Goal: Information Seeking & Learning: Learn about a topic

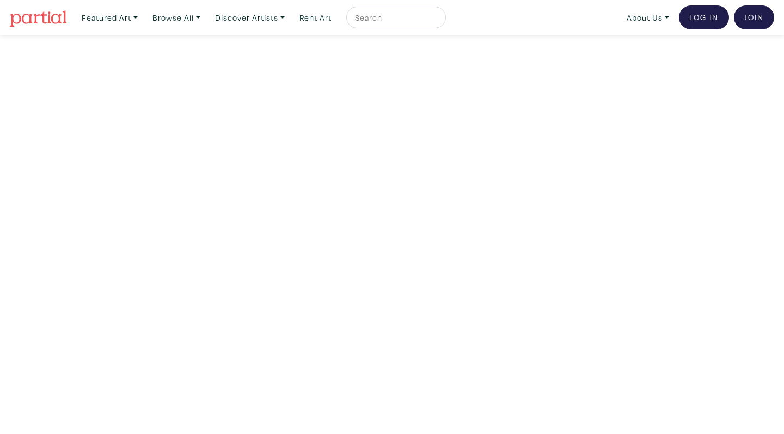
click at [392, 17] on input "text" at bounding box center [395, 18] width 82 height 14
type input "doekim"
click at [438, 21] on button "submit" at bounding box center [438, 21] width 0 height 0
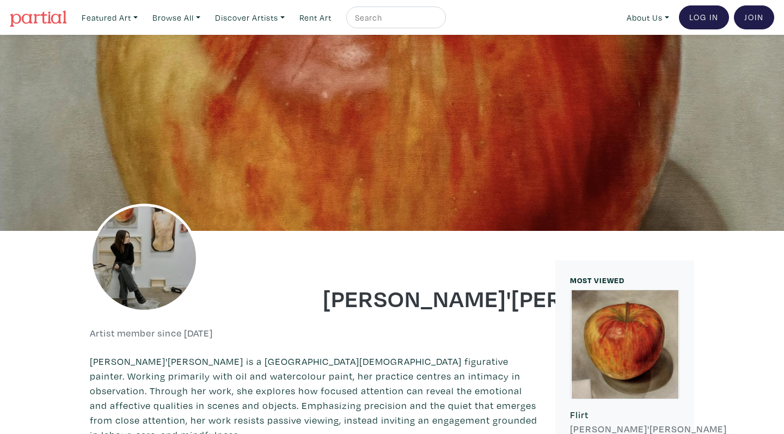
click at [398, 22] on input "text" at bounding box center [395, 18] width 82 height 14
type input "doe"
click at [438, 21] on button "submit" at bounding box center [438, 21] width 0 height 0
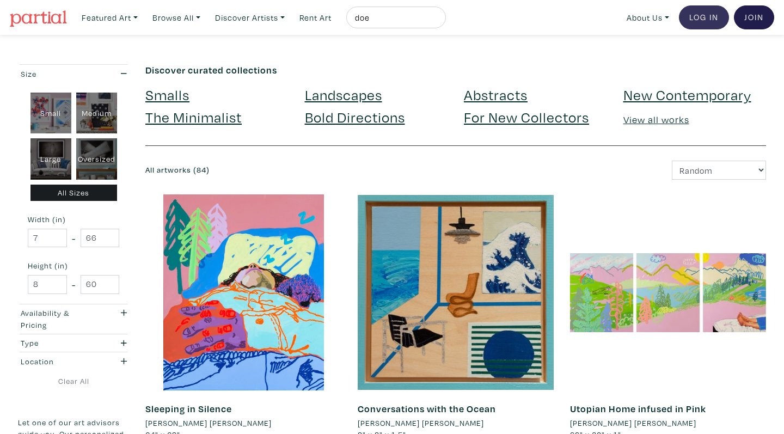
click at [705, 14] on link "Log In" at bounding box center [704, 17] width 50 height 24
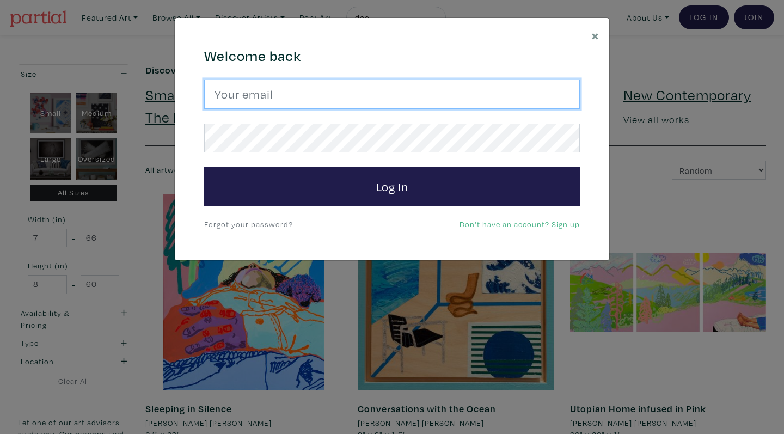
type input "cgarito@ocadu.ca"
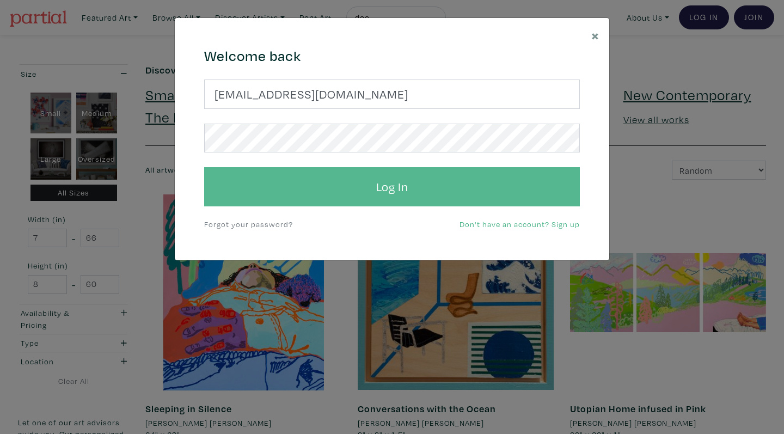
click at [344, 185] on button "Log In" at bounding box center [392, 186] width 376 height 39
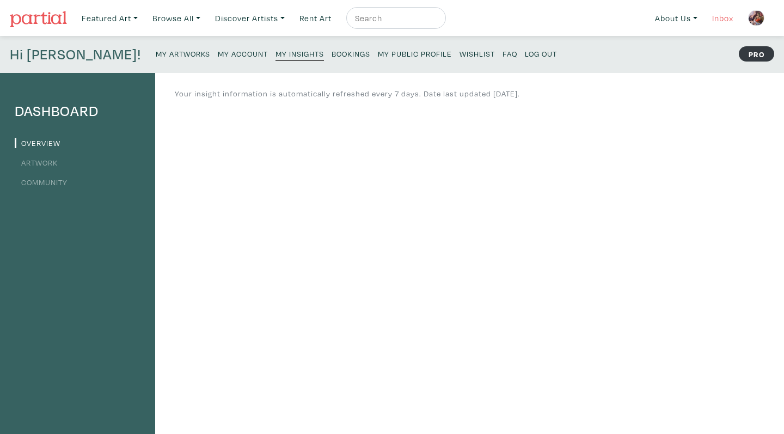
click at [717, 12] on link "Inbox" at bounding box center [723, 18] width 31 height 22
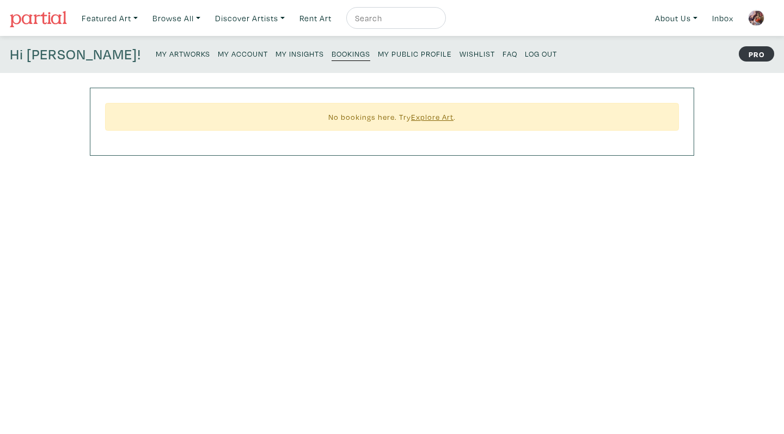
click at [378, 53] on small "My Public Profile" at bounding box center [415, 53] width 74 height 10
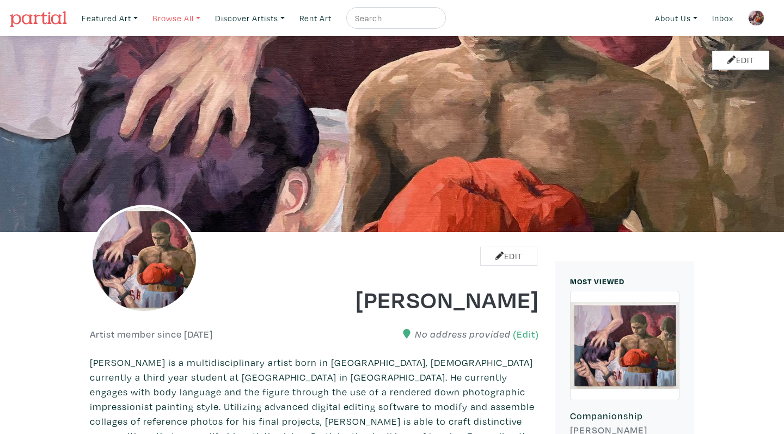
click at [185, 17] on link "Browse All" at bounding box center [177, 18] width 58 height 22
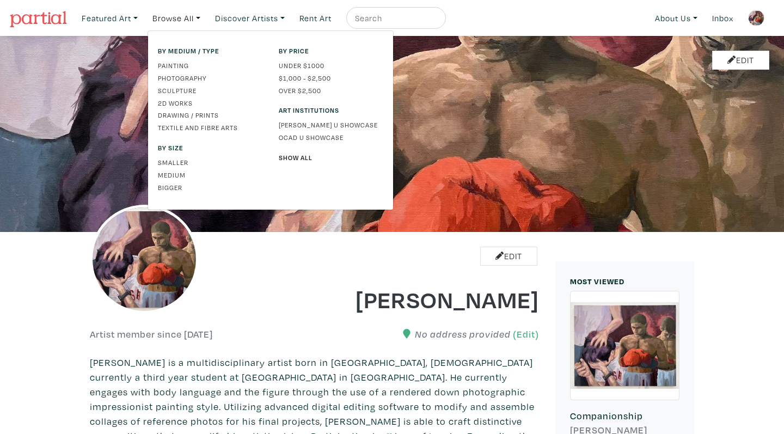
click at [531, 15] on div "Featured Art Smalls Landscapes Abstracts New Contemporary The Minimalist Bold D…" at bounding box center [426, 18] width 698 height 26
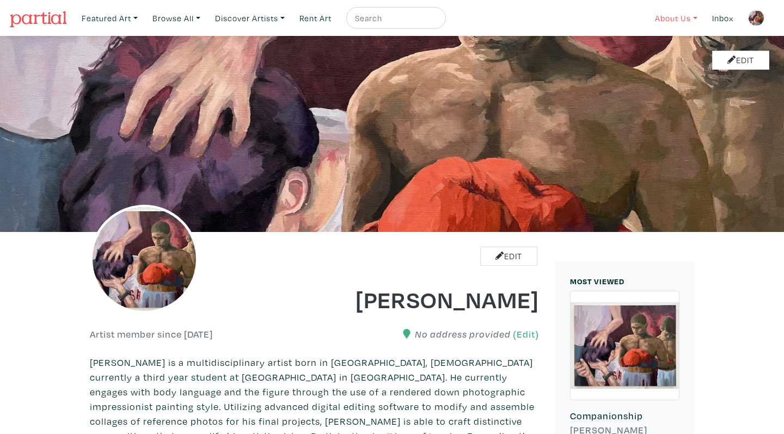
click at [680, 20] on link "About Us" at bounding box center [676, 18] width 52 height 22
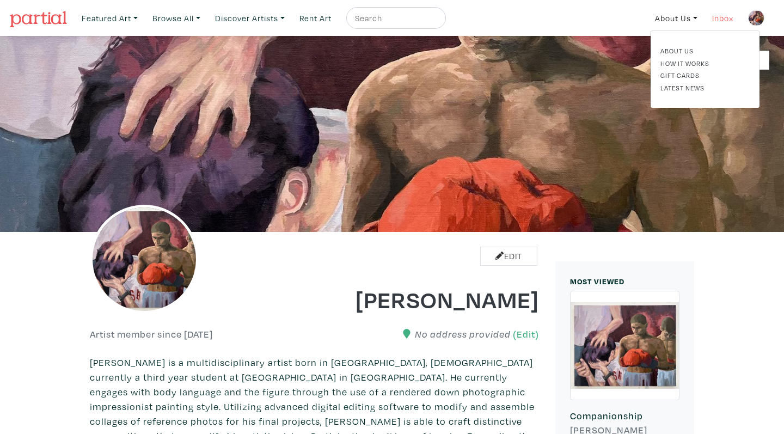
click at [730, 23] on link "Inbox" at bounding box center [723, 18] width 31 height 22
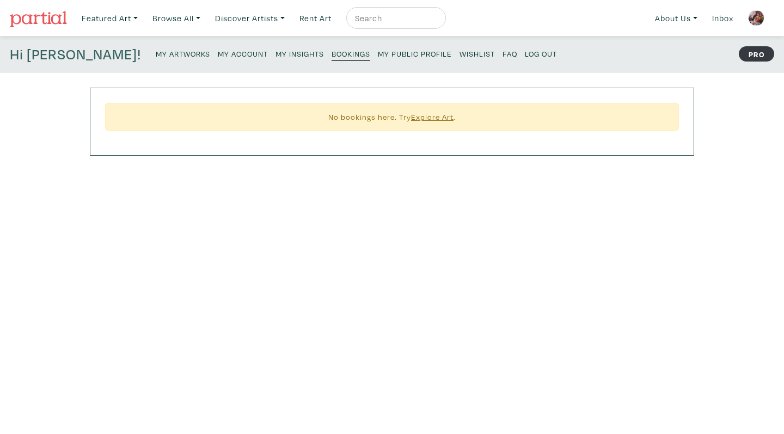
click at [276, 57] on small "My Insights" at bounding box center [300, 53] width 48 height 10
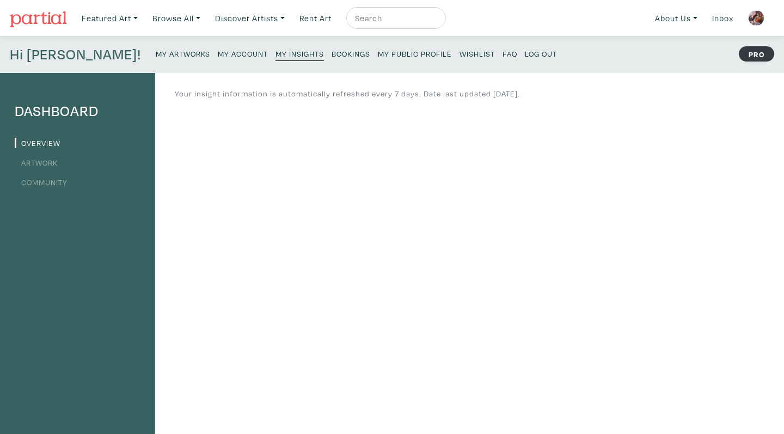
click at [218, 52] on small "My Account" at bounding box center [243, 53] width 50 height 10
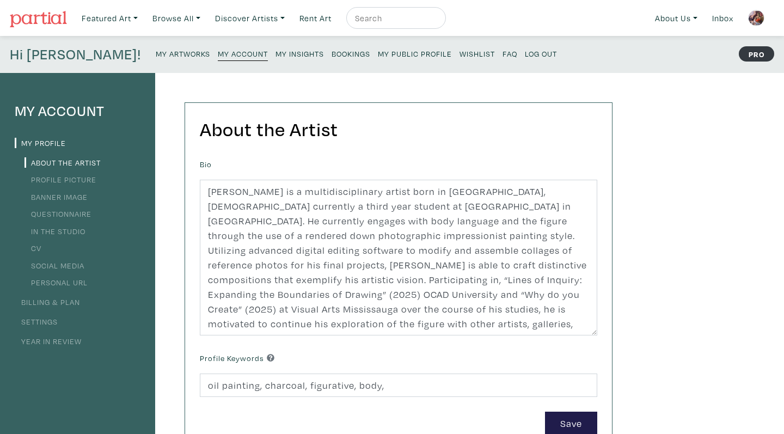
click at [156, 47] on link "My Artworks" at bounding box center [183, 53] width 54 height 15
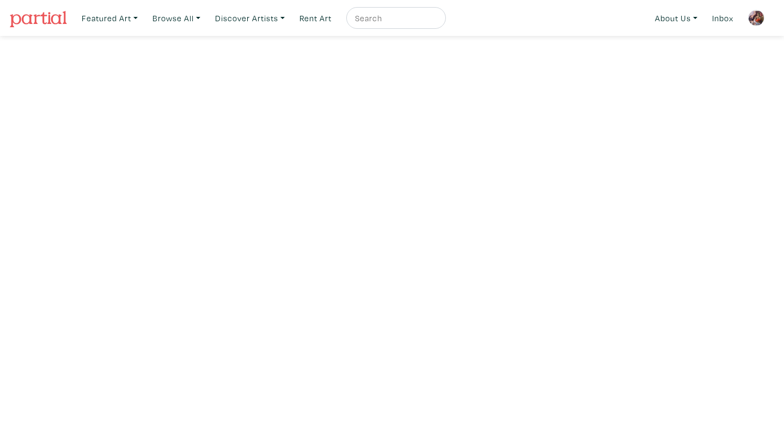
click at [755, 23] on img at bounding box center [756, 18] width 16 height 16
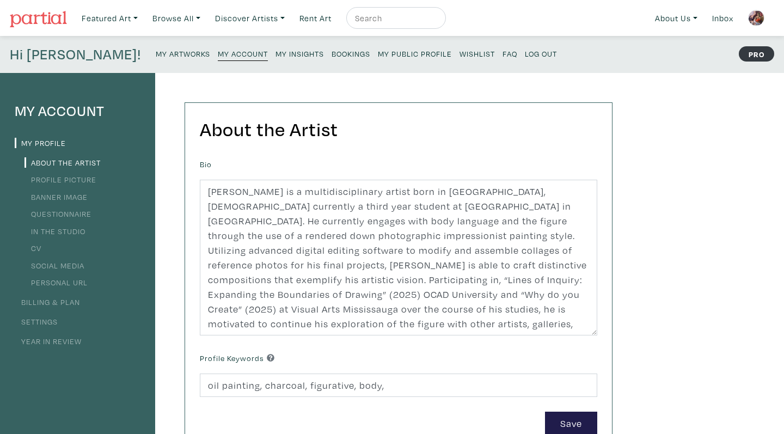
click at [55, 336] on link "Year in Review" at bounding box center [48, 341] width 67 height 10
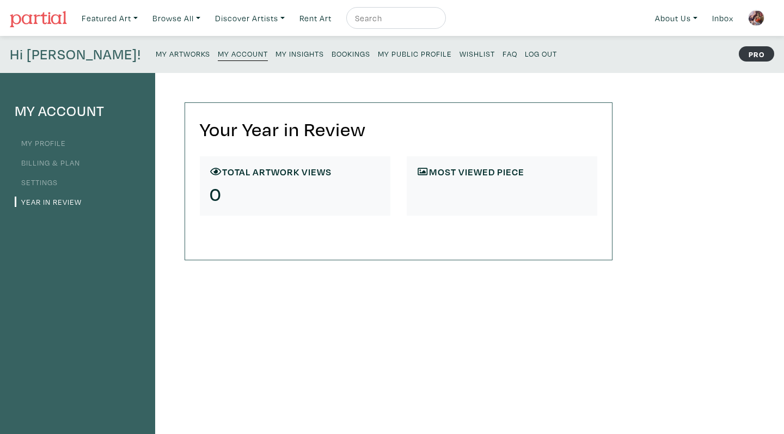
click at [51, 177] on link "Settings" at bounding box center [36, 182] width 43 height 10
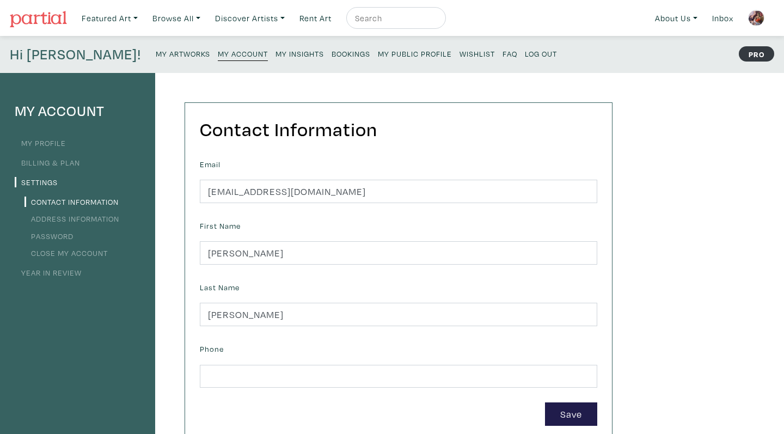
click at [48, 141] on link "My Profile" at bounding box center [40, 143] width 51 height 10
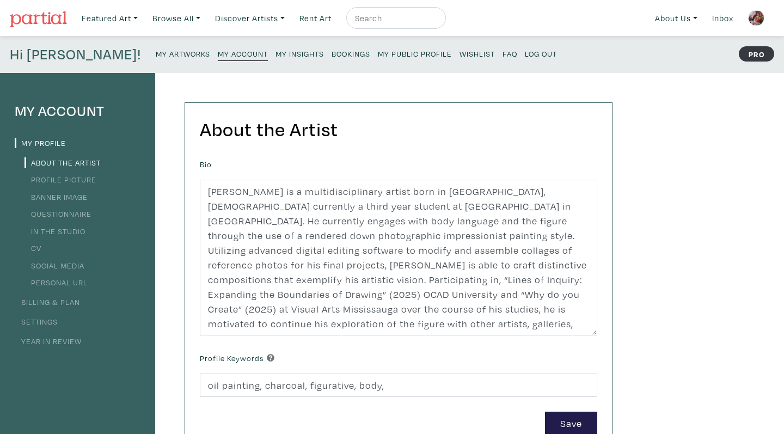
click at [66, 301] on link "Billing & Plan" at bounding box center [47, 302] width 65 height 10
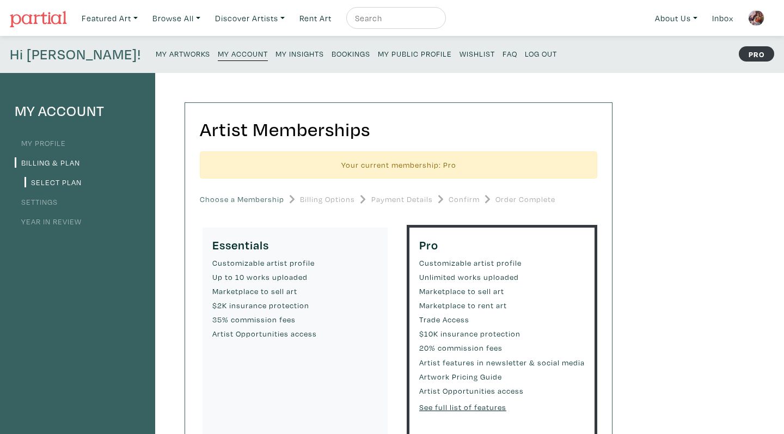
click at [52, 138] on link "My Profile" at bounding box center [40, 143] width 51 height 10
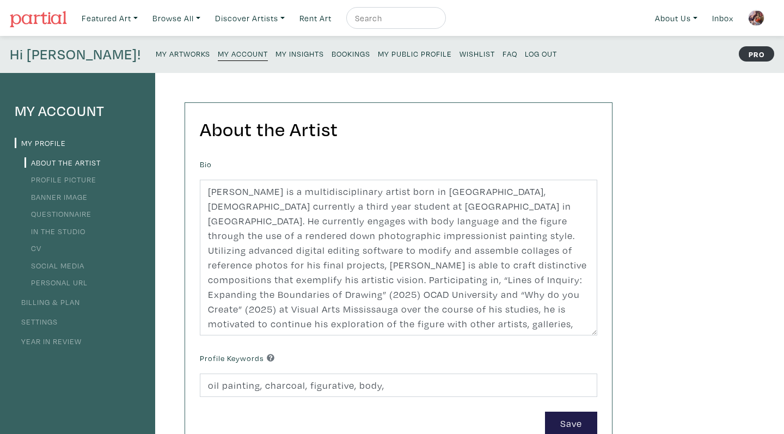
click at [749, 15] on img at bounding box center [756, 18] width 16 height 16
click at [525, 48] on link "Log Out" at bounding box center [541, 53] width 32 height 15
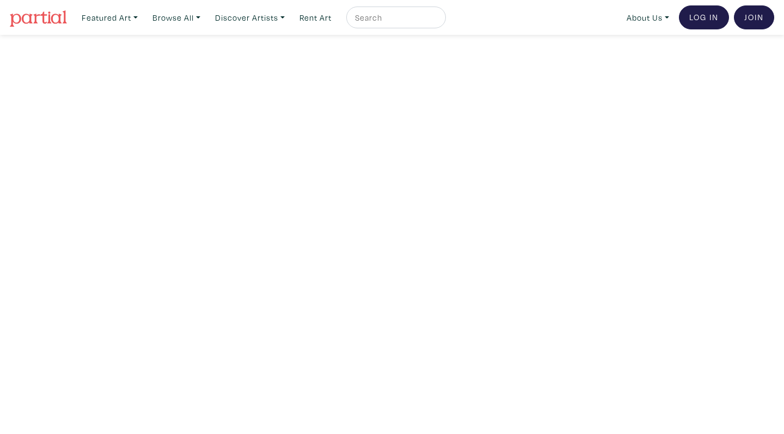
click at [382, 16] on input "text" at bounding box center [395, 18] width 82 height 14
type input "connor"
click at [438, 21] on button "submit" at bounding box center [438, 21] width 0 height 0
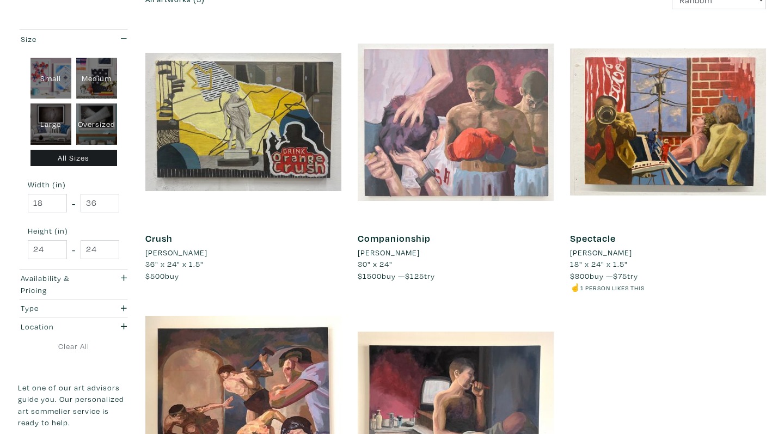
scroll to position [178, 0]
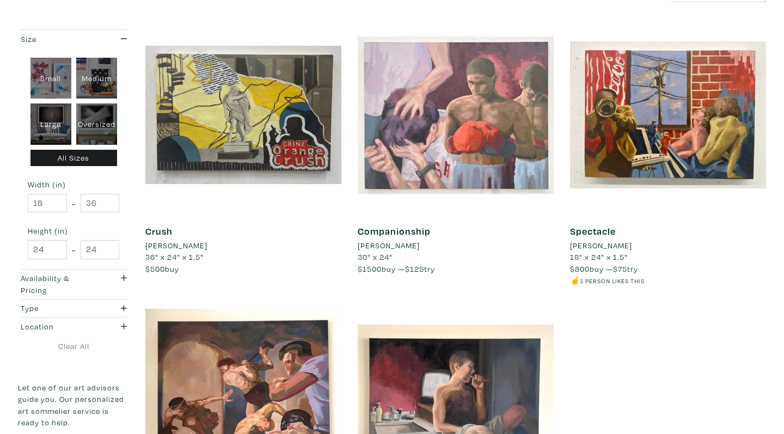
click at [484, 133] on div at bounding box center [456, 115] width 196 height 196
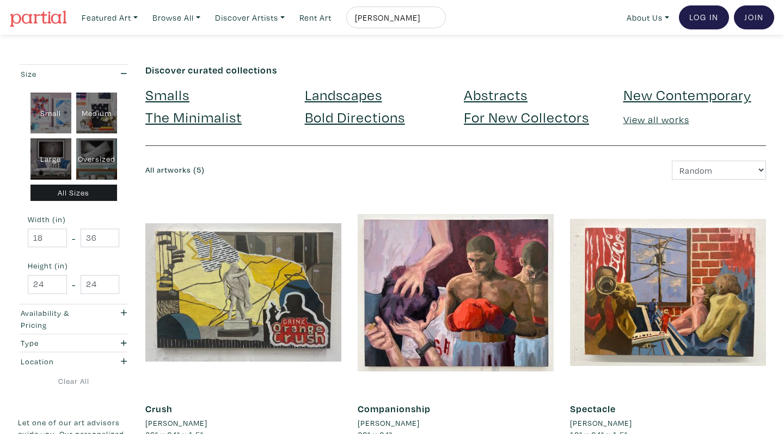
scroll to position [0, 0]
click at [406, 16] on input "connor" at bounding box center [395, 18] width 82 height 14
type input "c"
type input "Sophia ku"
click at [438, 21] on button "submit" at bounding box center [438, 21] width 0 height 0
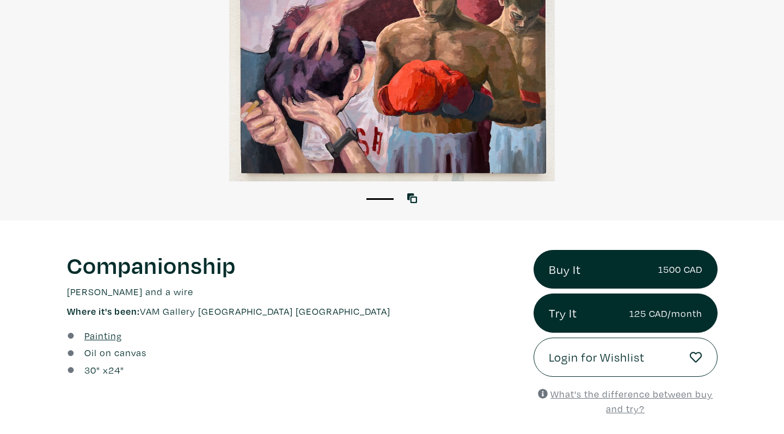
scroll to position [192, 0]
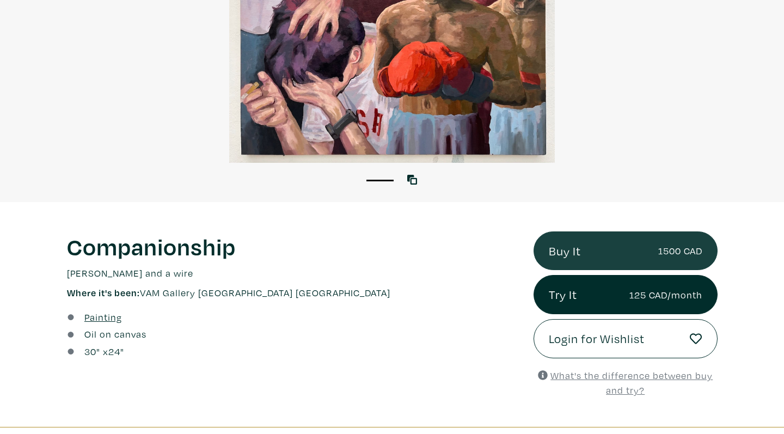
click at [558, 240] on link "Buy It 1500 CAD" at bounding box center [626, 250] width 184 height 39
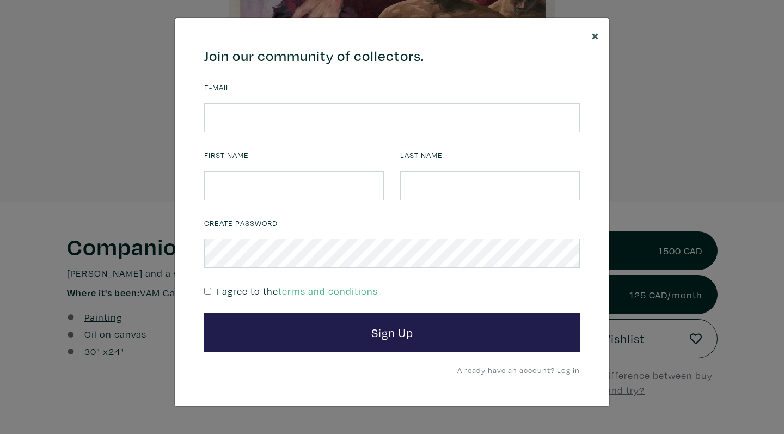
click at [600, 31] on button "×" at bounding box center [596, 35] width 28 height 34
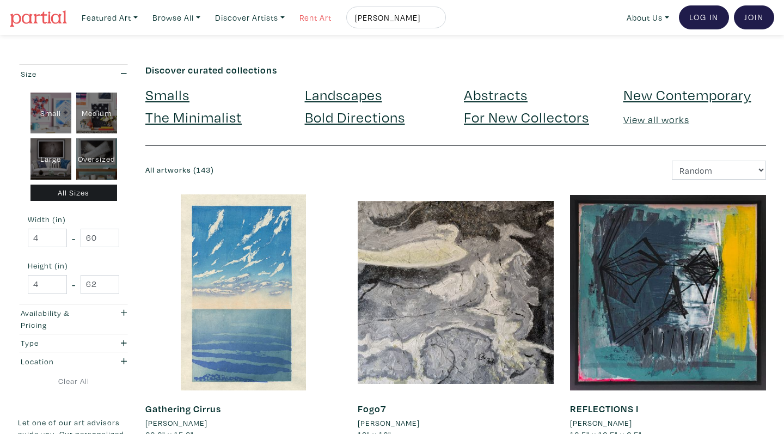
drag, startPoint x: 423, startPoint y: 16, endPoint x: 334, endPoint y: 16, distance: 89.3
click at [334, 16] on ul "Featured Art Smalls Landscapes Abstracts New Contemporary The Minimalist Bold D…" at bounding box center [261, 18] width 369 height 22
type input "[PERSON_NAME]"
click at [438, 21] on button "submit" at bounding box center [438, 21] width 0 height 0
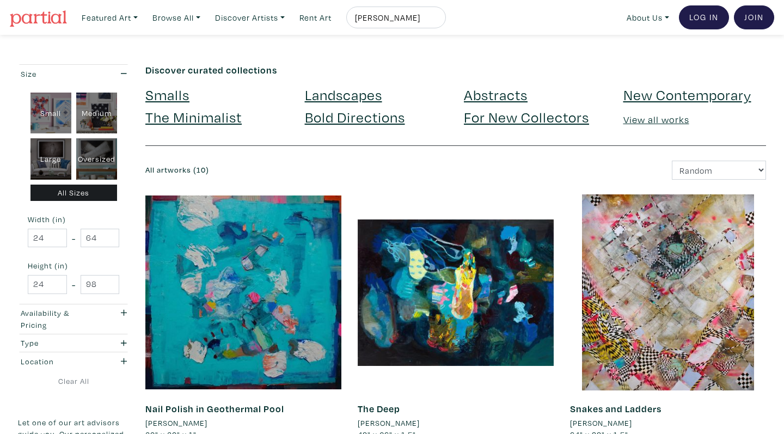
drag, startPoint x: 436, startPoint y: 15, endPoint x: 345, endPoint y: 15, distance: 90.4
click at [345, 15] on ul "Featured Art Smalls Landscapes Abstracts New Contemporary The Minimalist Bold D…" at bounding box center [261, 18] width 369 height 22
type input "[PERSON_NAME]"
click at [438, 21] on button "submit" at bounding box center [438, 21] width 0 height 0
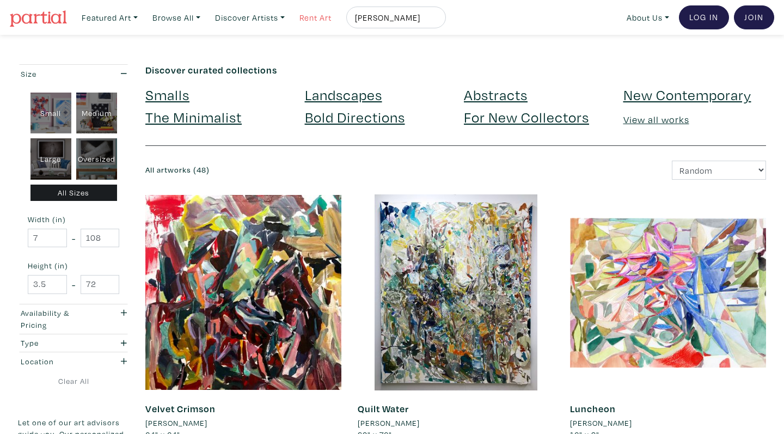
drag, startPoint x: 415, startPoint y: 16, endPoint x: 333, endPoint y: 15, distance: 81.7
click at [333, 15] on ul "Featured Art Smalls Landscapes Abstracts New Contemporary The Minimalist Bold D…" at bounding box center [261, 18] width 369 height 22
type input "slowmake art"
click at [438, 21] on button "submit" at bounding box center [438, 21] width 0 height 0
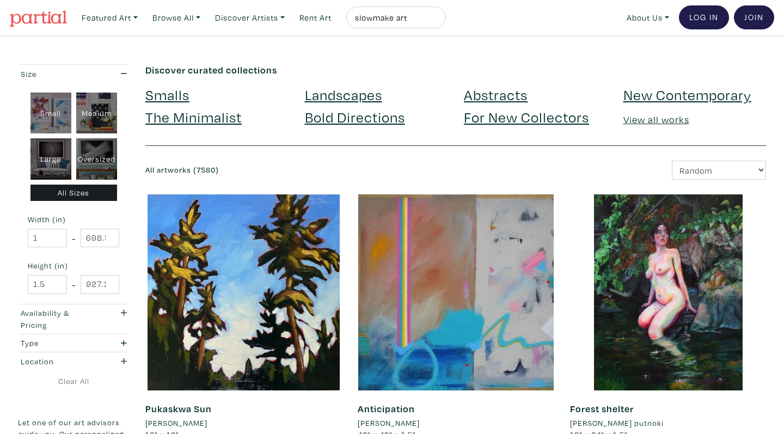
drag, startPoint x: 420, startPoint y: 22, endPoint x: 360, endPoint y: 19, distance: 60.5
click at [360, 19] on div "slowmake art" at bounding box center [396, 18] width 100 height 22
type input "[PERSON_NAME] [PERSON_NAME]"
click at [438, 21] on button "submit" at bounding box center [438, 21] width 0 height 0
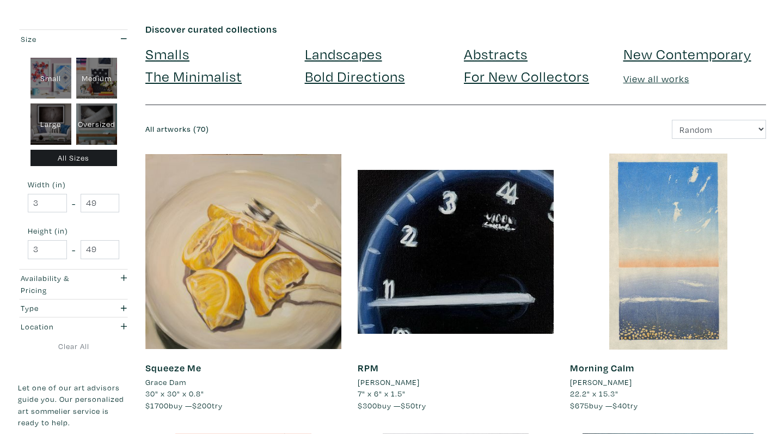
scroll to position [167, 0]
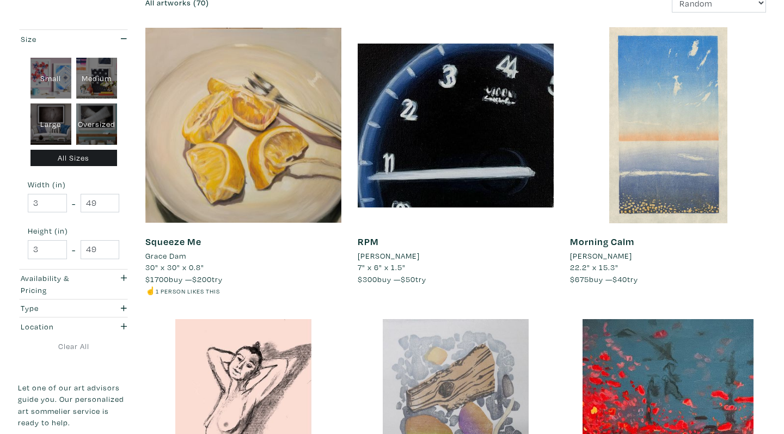
click at [368, 243] on link "RPM" at bounding box center [368, 241] width 21 height 13
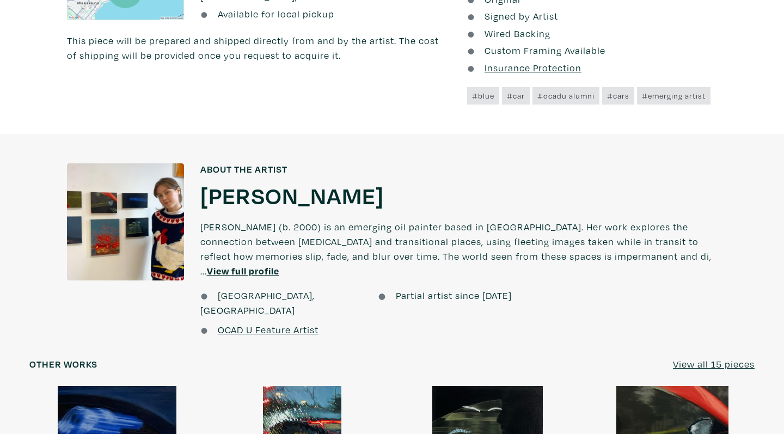
scroll to position [807, 0]
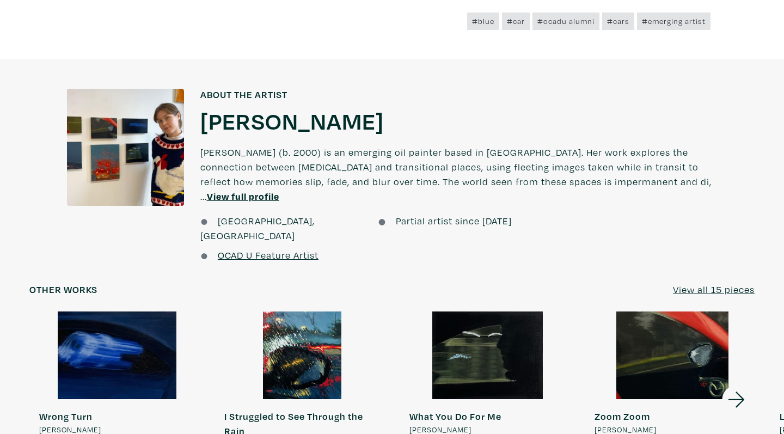
click at [279, 190] on u "View full profile" at bounding box center [243, 196] width 72 height 13
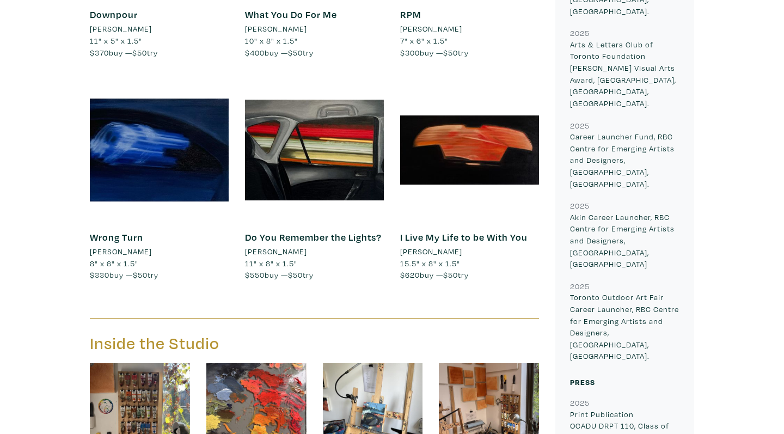
scroll to position [1437, 0]
